Goal: Task Accomplishment & Management: Manage account settings

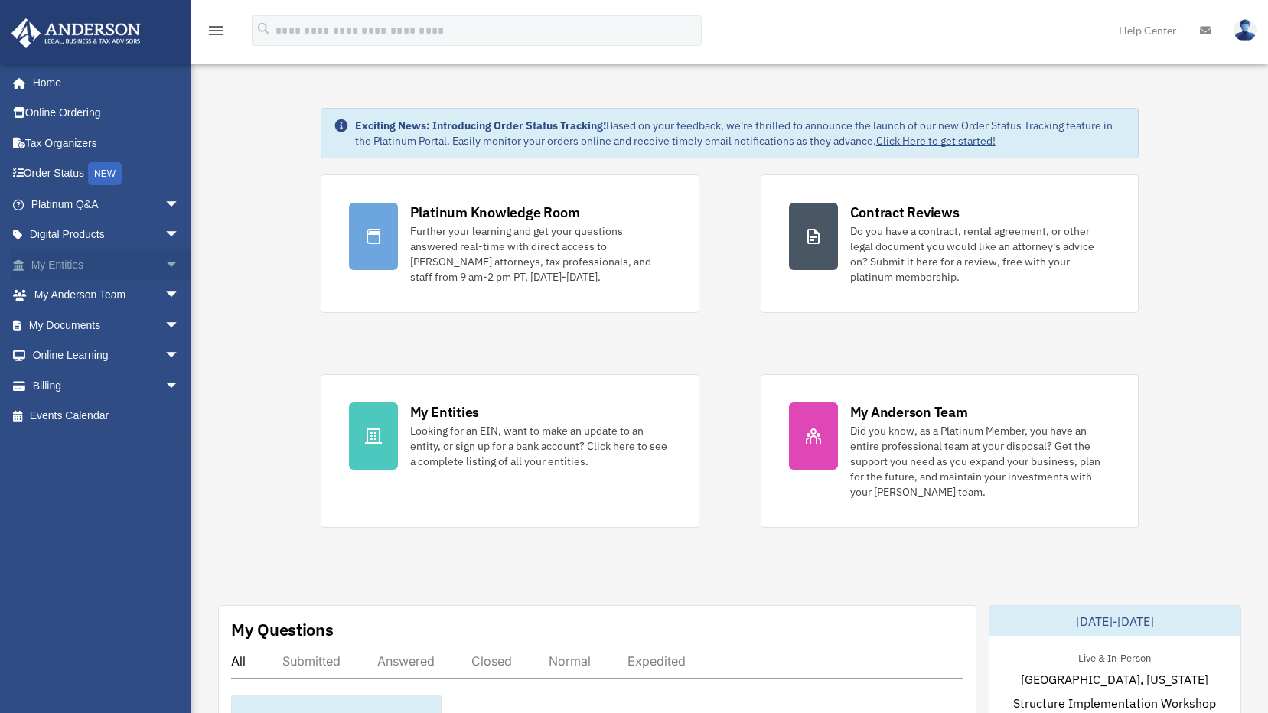
click at [72, 267] on link "My Entities arrow_drop_down" at bounding box center [107, 264] width 192 height 31
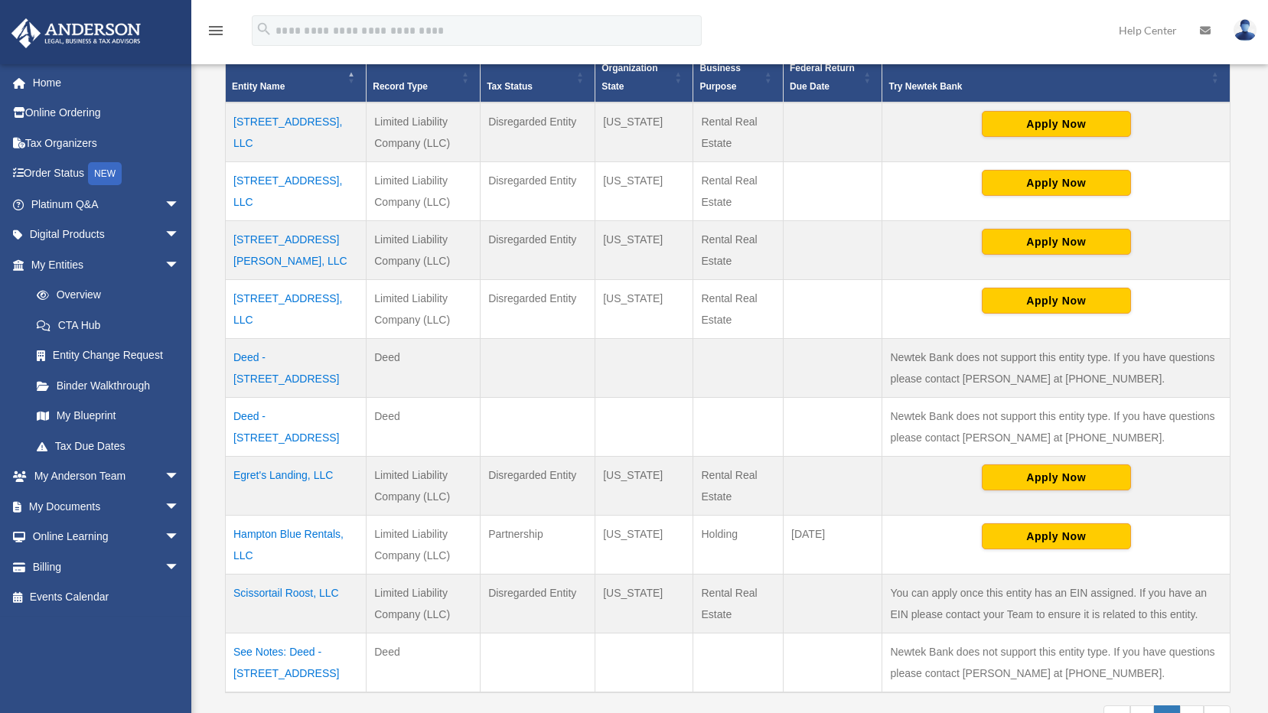
scroll to position [383, 0]
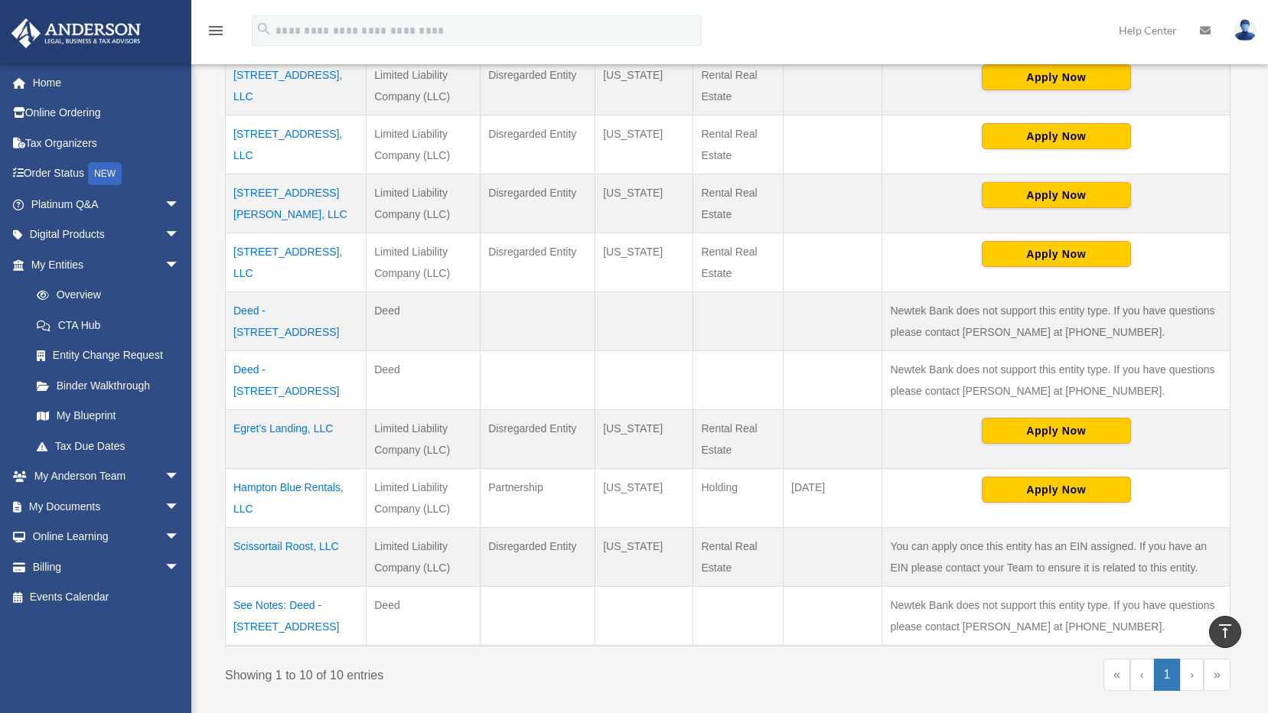
click at [289, 542] on td "Scissortail Roost, LLC" at bounding box center [296, 557] width 141 height 59
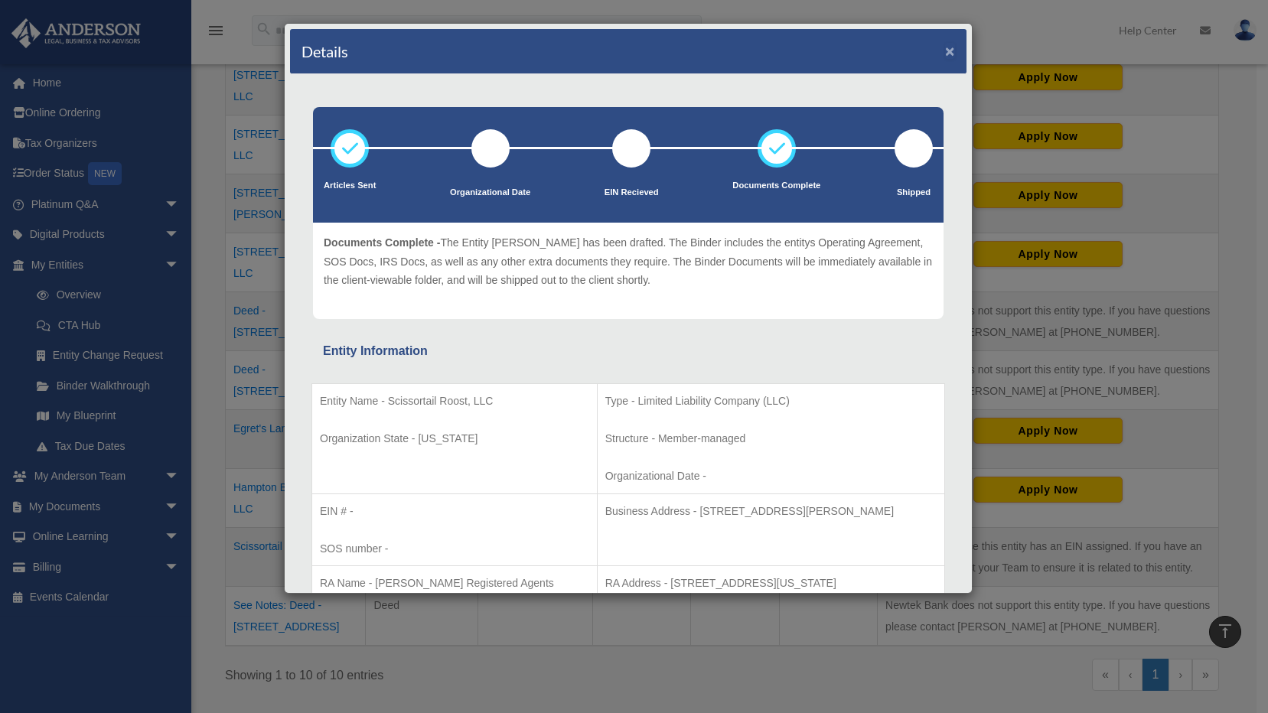
click at [945, 50] on button "×" at bounding box center [950, 51] width 10 height 16
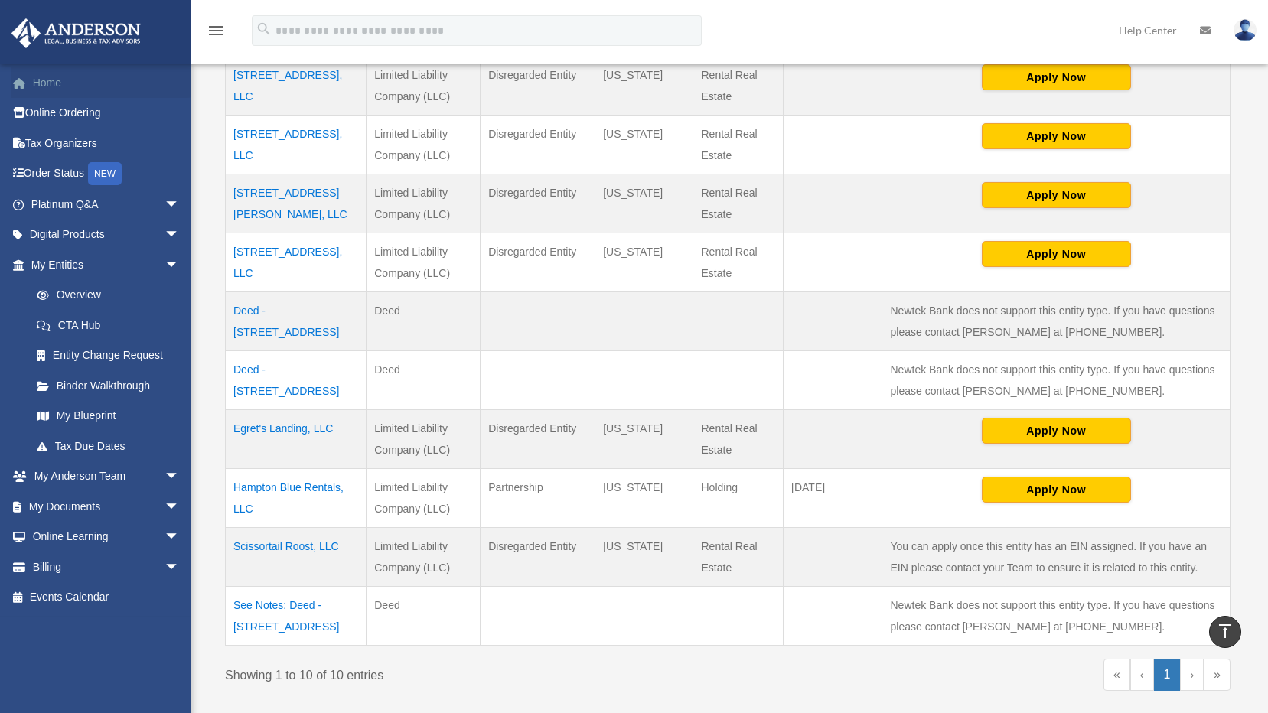
click at [43, 86] on link "Home" at bounding box center [107, 82] width 192 height 31
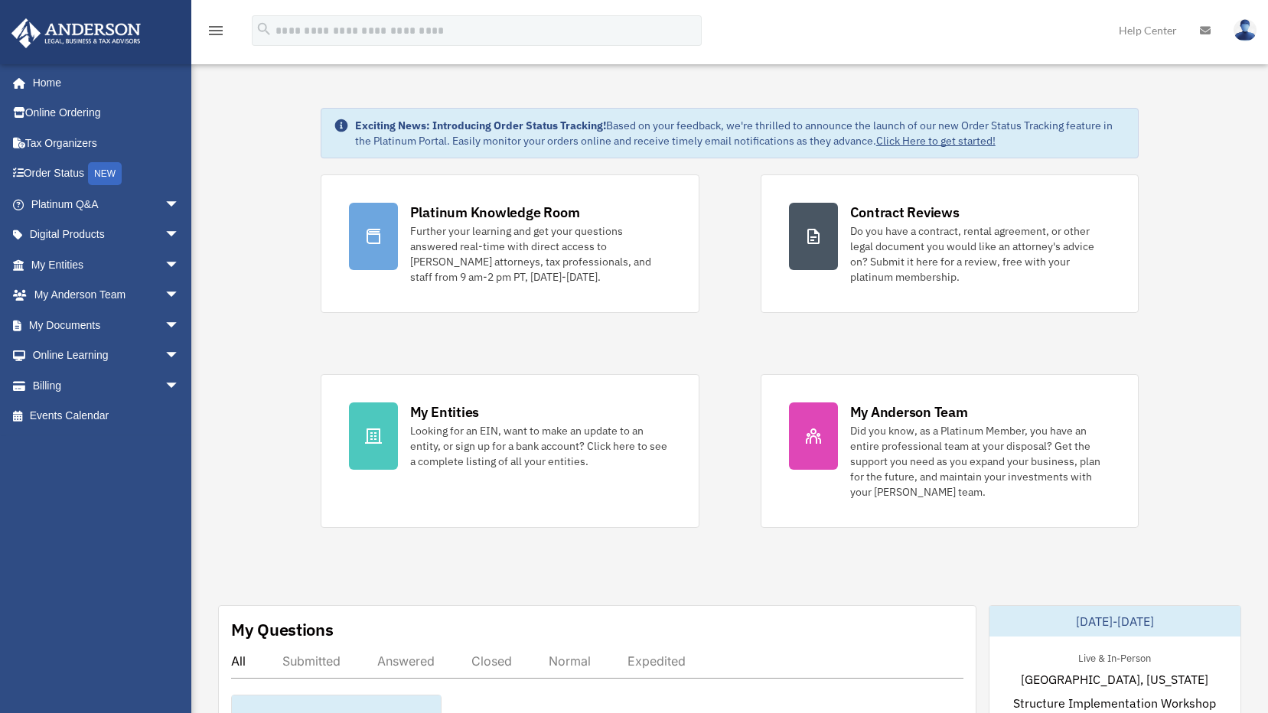
click at [1247, 33] on img at bounding box center [1244, 30] width 23 height 22
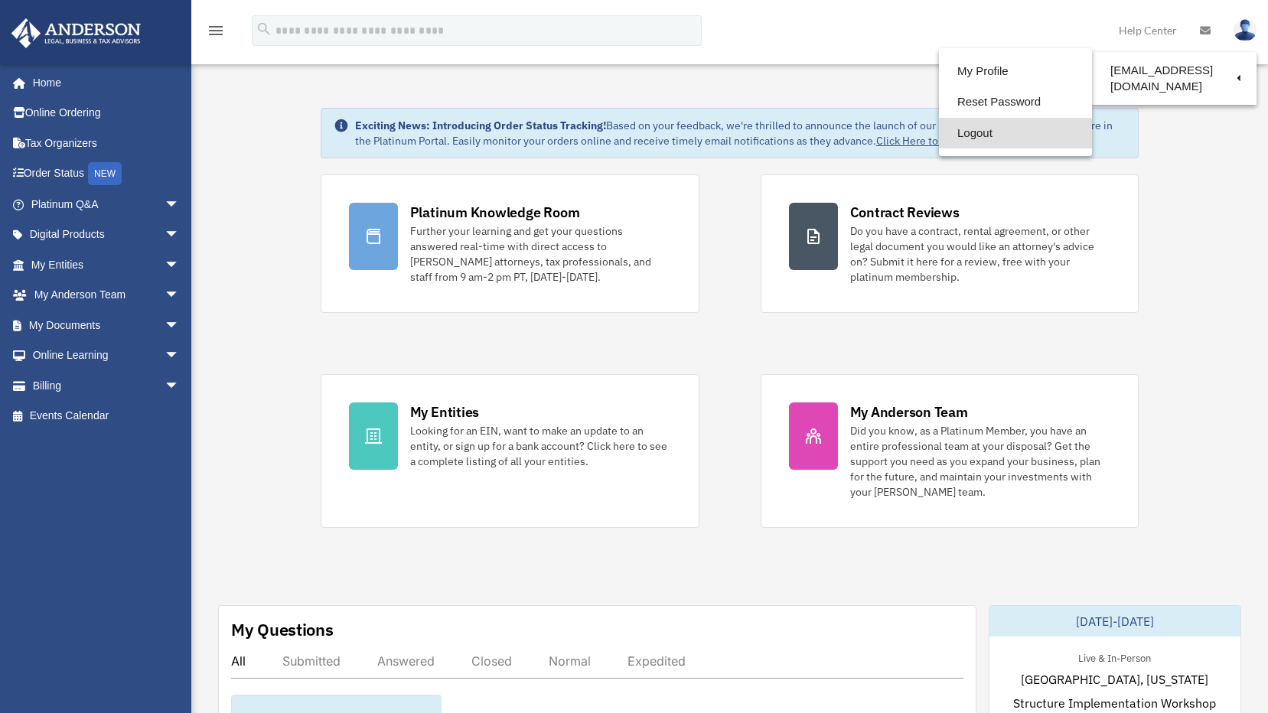
click at [966, 134] on link "Logout" at bounding box center [1015, 133] width 153 height 31
